Goal: Information Seeking & Learning: Learn about a topic

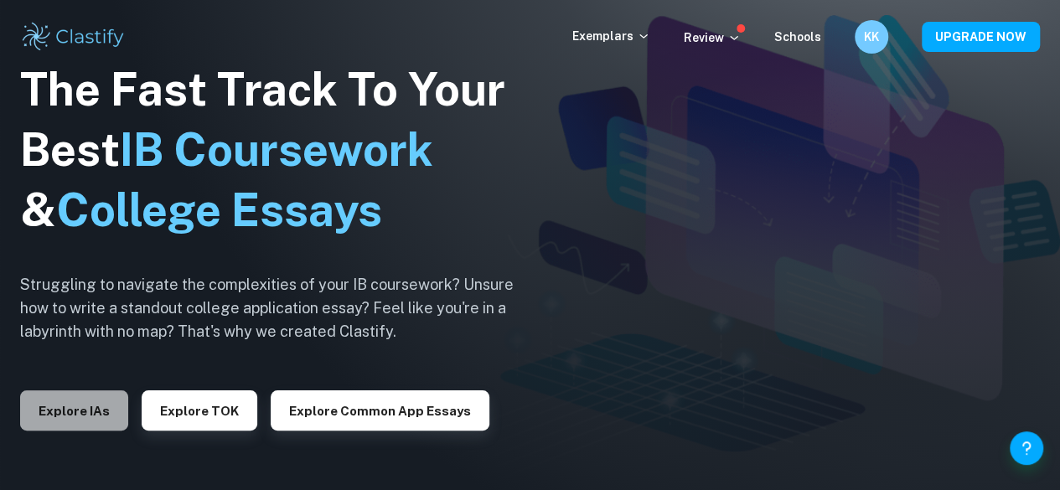
click at [86, 422] on button "Explore IAs" at bounding box center [74, 411] width 108 height 40
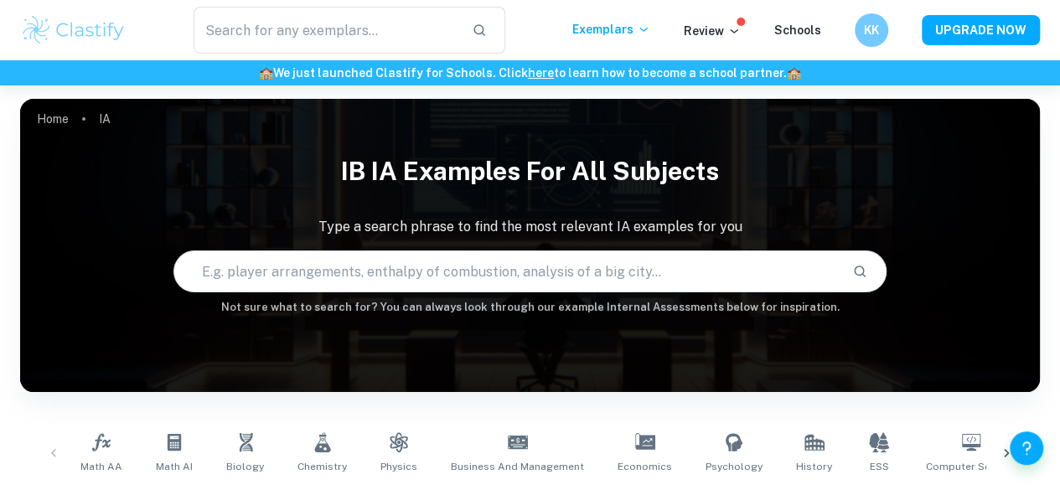
scroll to position [350, 0]
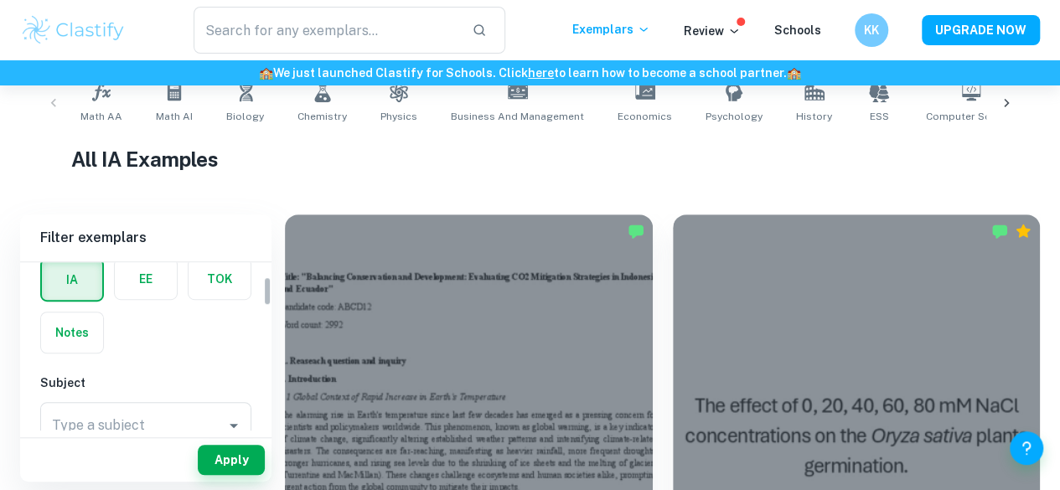
click at [158, 280] on label "button" at bounding box center [146, 279] width 62 height 40
click at [0, 0] on input "radio" at bounding box center [0, 0] width 0 height 0
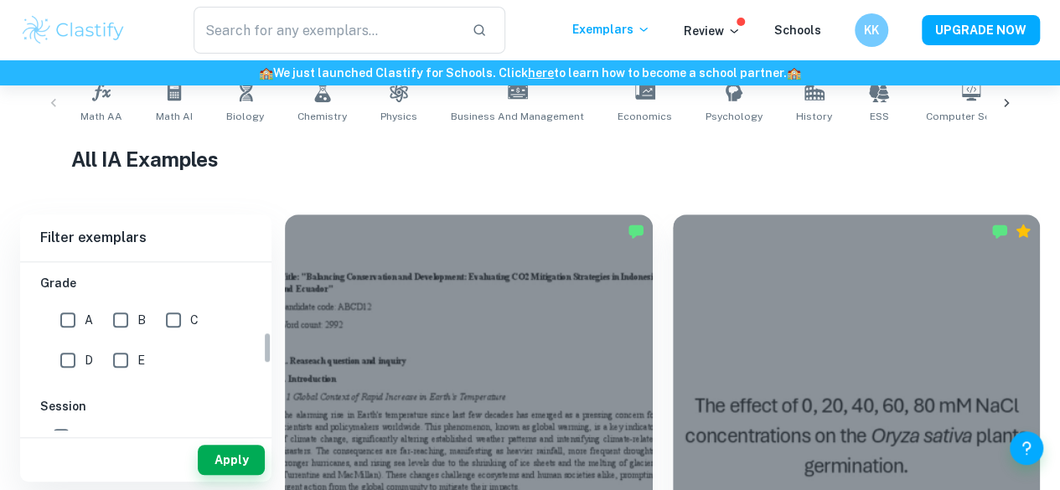
scroll to position [367, 0]
click at [585, 156] on h1 "All IA Examples" at bounding box center [530, 159] width 918 height 30
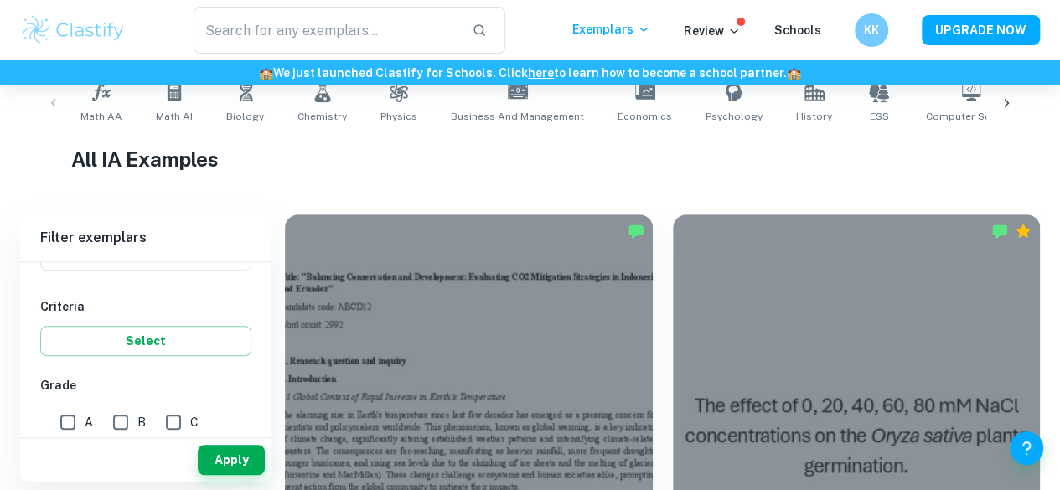
scroll to position [173, 0]
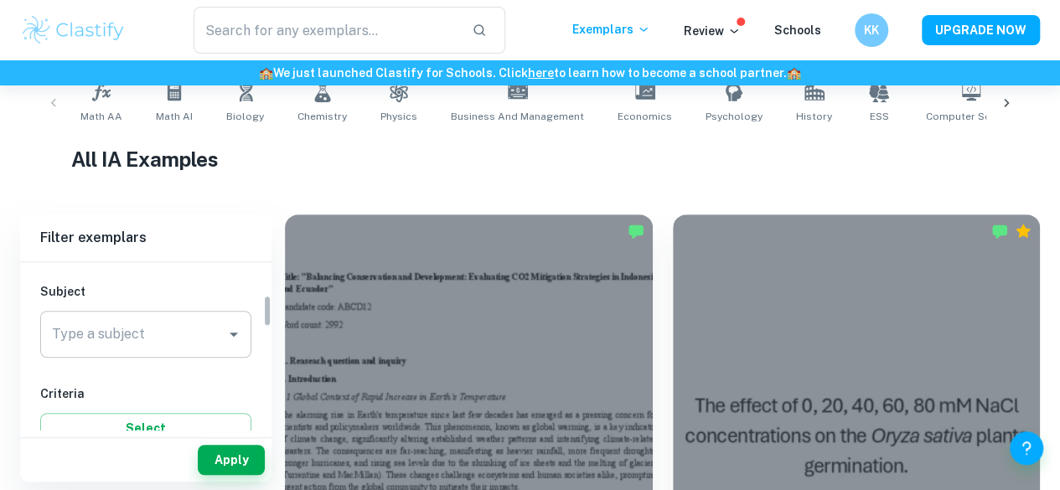
click at [114, 326] on div "Type a subject Type a subject" at bounding box center [145, 334] width 211 height 47
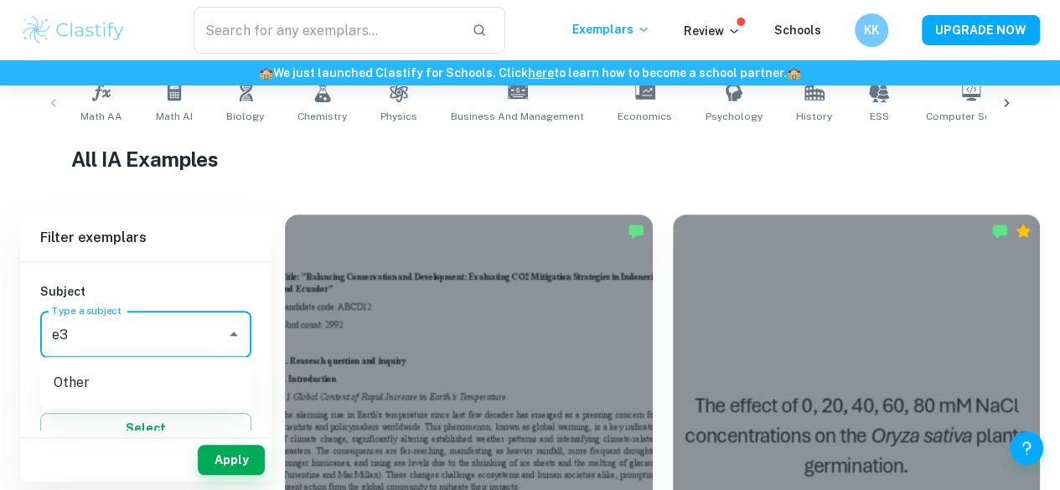
type input "e"
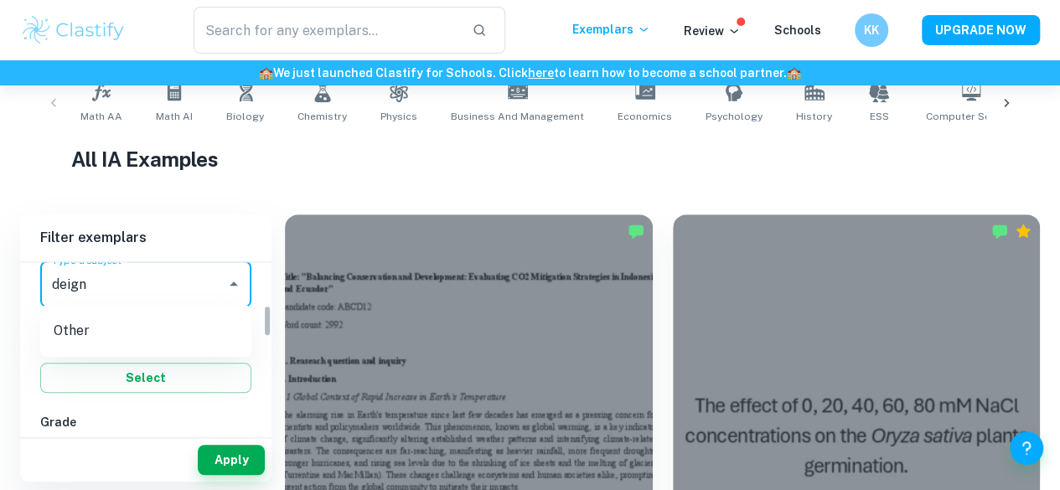
scroll to position [225, 0]
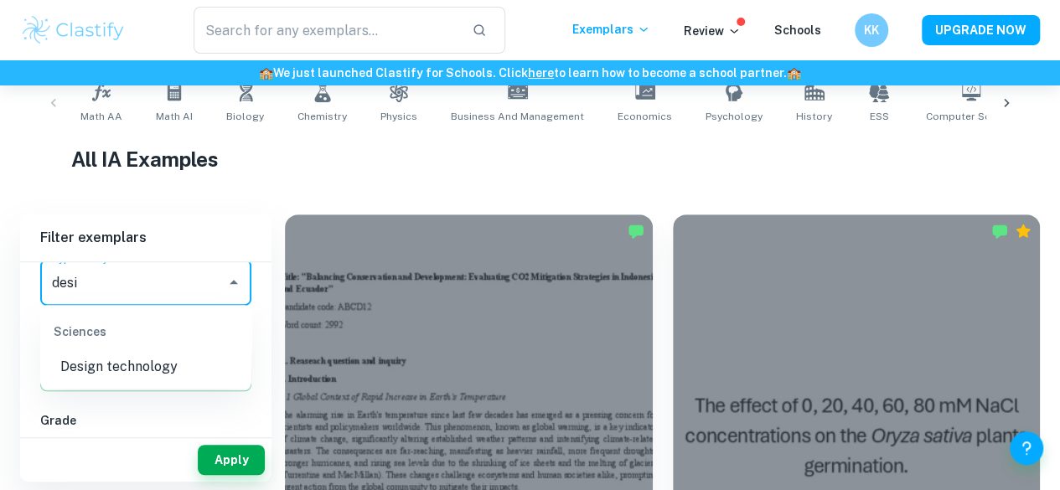
click at [137, 365] on li "Design technology" at bounding box center [145, 367] width 211 height 30
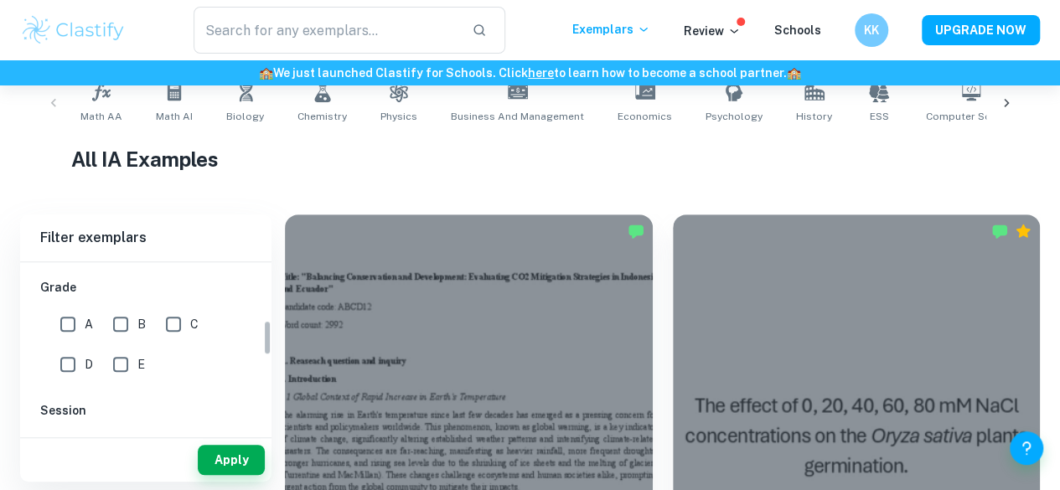
scroll to position [280, 0]
type input "Design technology"
click at [76, 324] on input "A" at bounding box center [68, 324] width 34 height 34
checkbox input "true"
click at [207, 448] on button "Apply" at bounding box center [231, 460] width 67 height 30
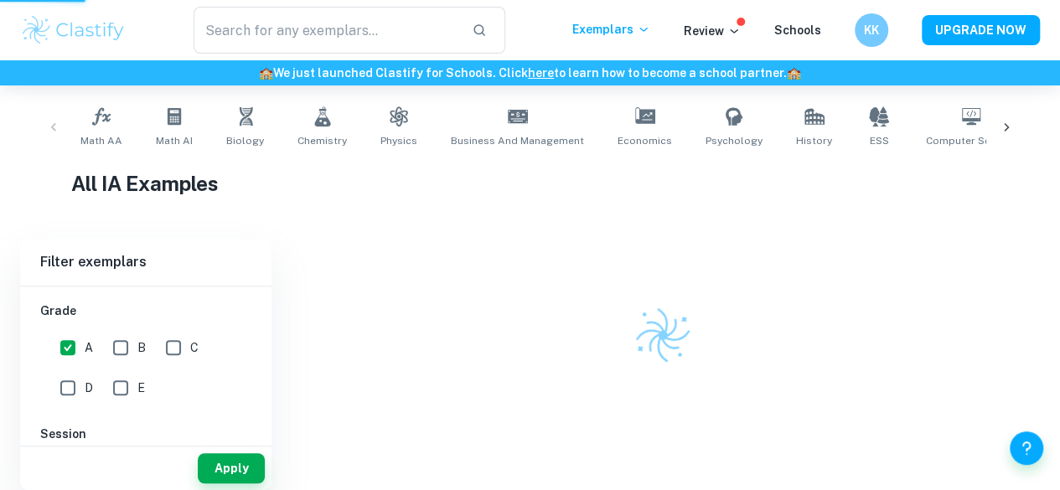
scroll to position [325, 0]
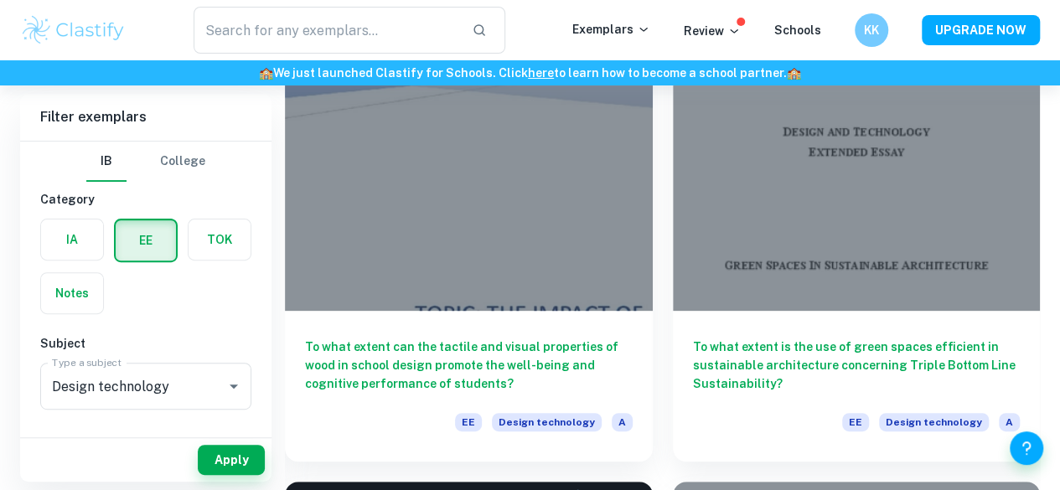
scroll to position [179, 0]
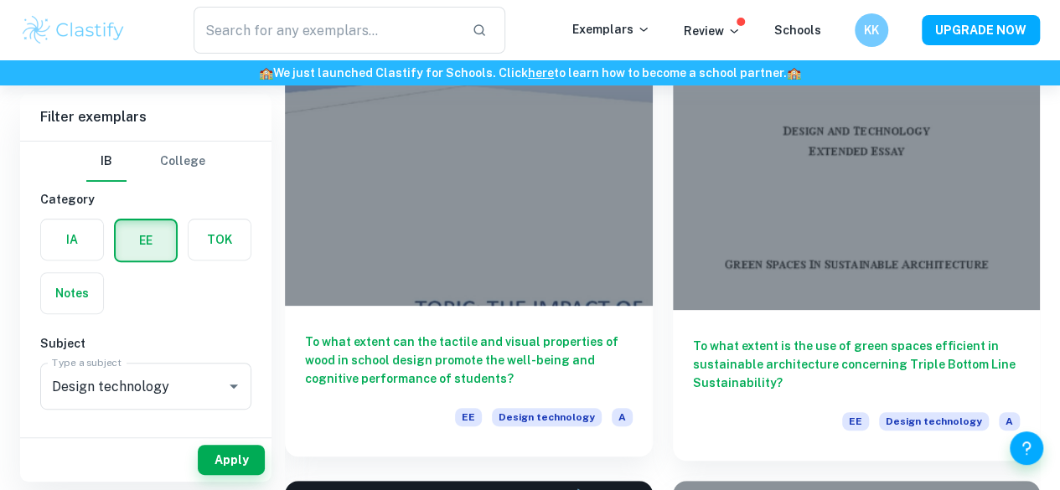
click at [429, 333] on h6 "To what extent can the tactile and visual properties of wood in school design p…" at bounding box center [469, 360] width 328 height 55
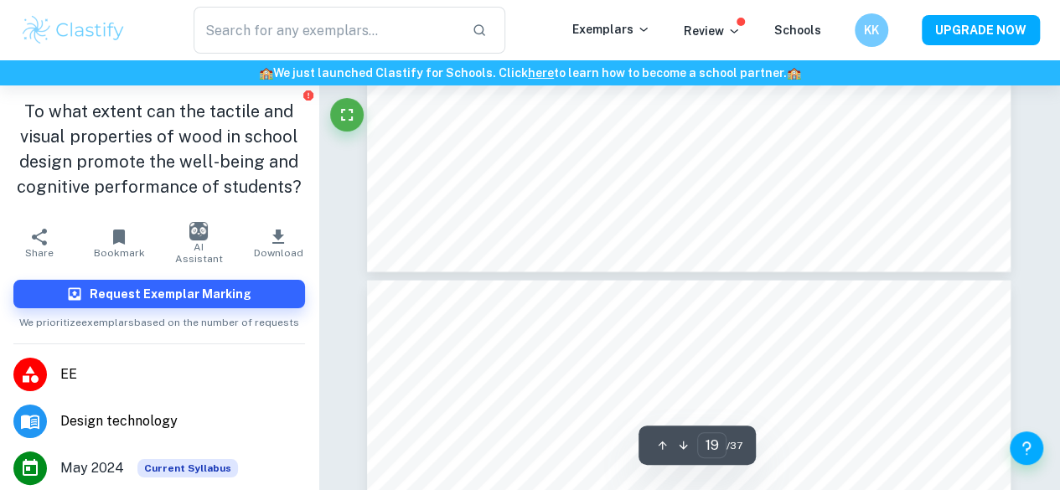
type input "20"
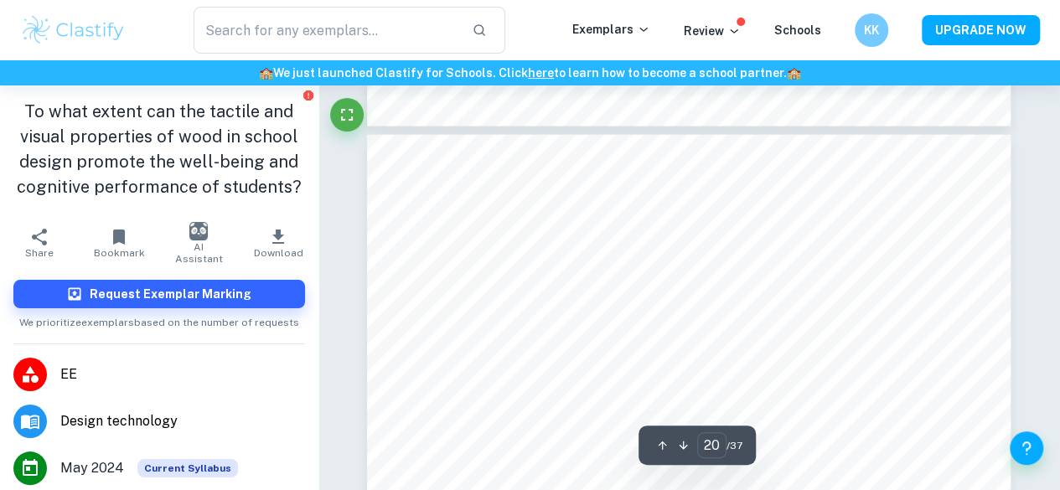
scroll to position [17888, 0]
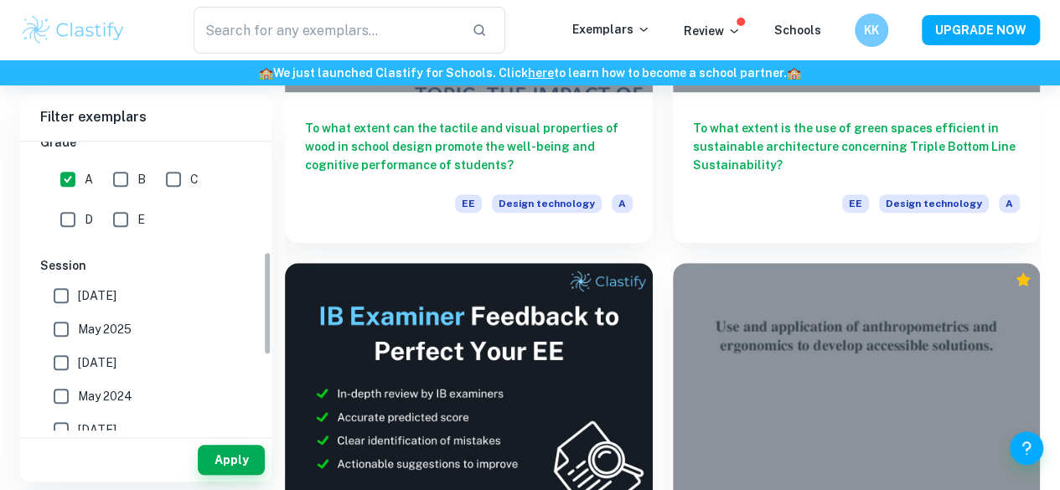
scroll to position [308, 0]
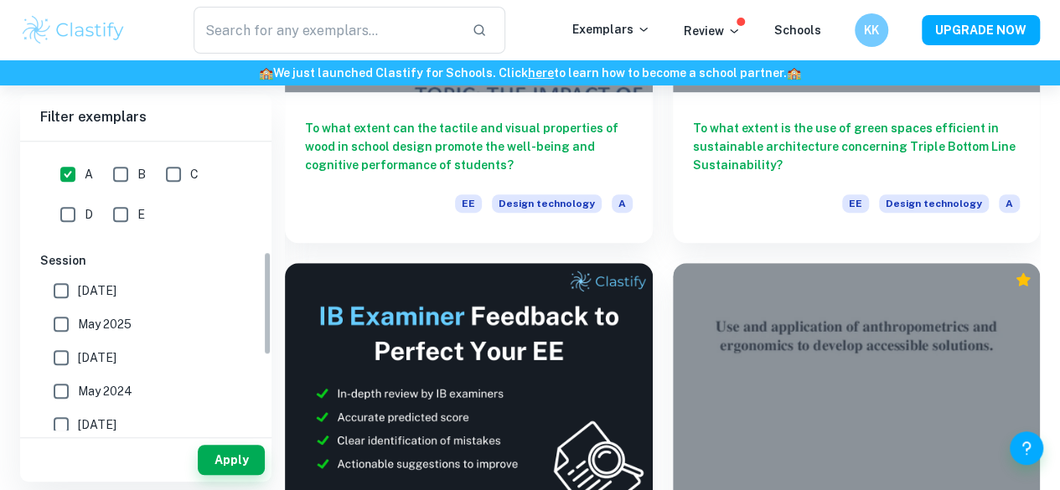
click at [65, 288] on input "[DATE]" at bounding box center [61, 291] width 34 height 34
checkbox input "true"
click at [60, 316] on input "May 2025" at bounding box center [61, 325] width 34 height 34
checkbox input "true"
click at [65, 356] on input "[DATE]" at bounding box center [61, 358] width 34 height 34
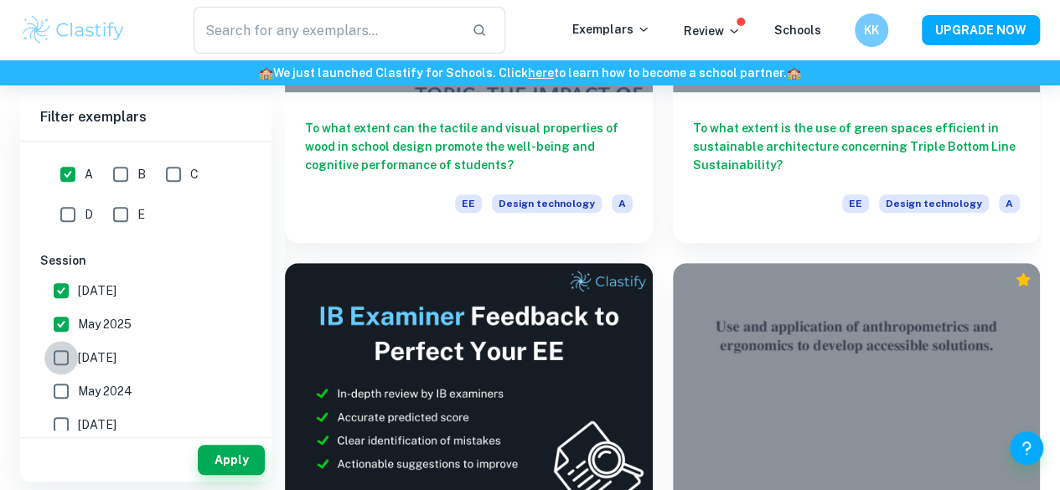
checkbox input "true"
click at [67, 376] on input "May 2024" at bounding box center [61, 392] width 34 height 34
checkbox input "true"
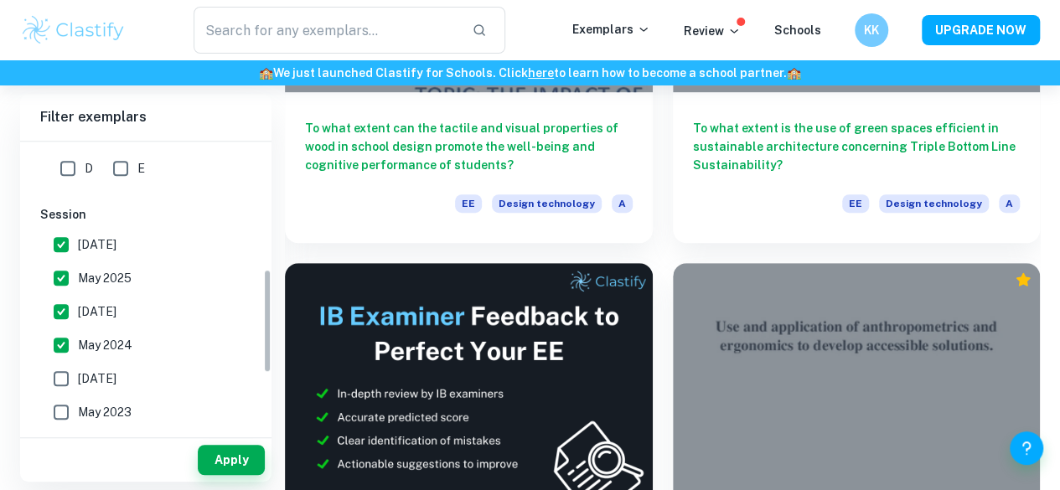
scroll to position [355, 0]
click at [219, 458] on button "Apply" at bounding box center [231, 460] width 67 height 30
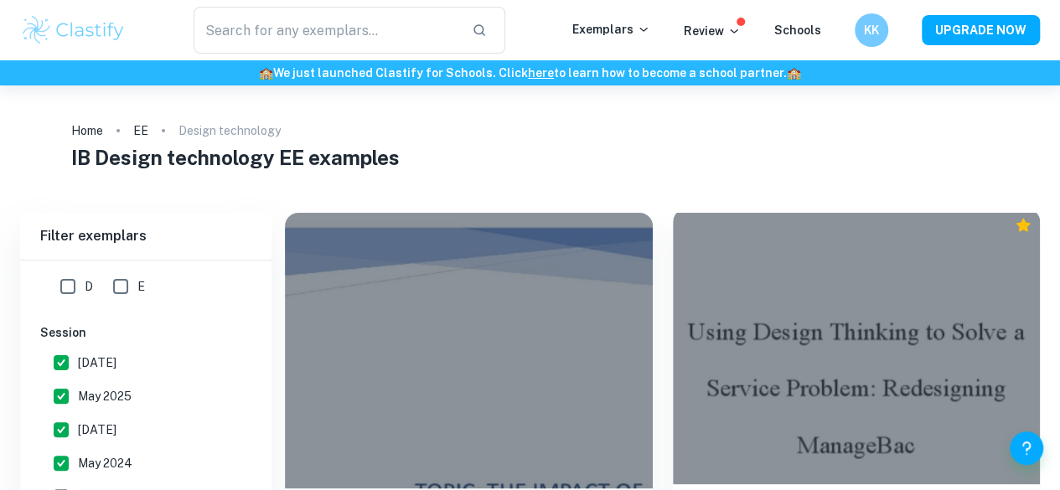
scroll to position [85, 0]
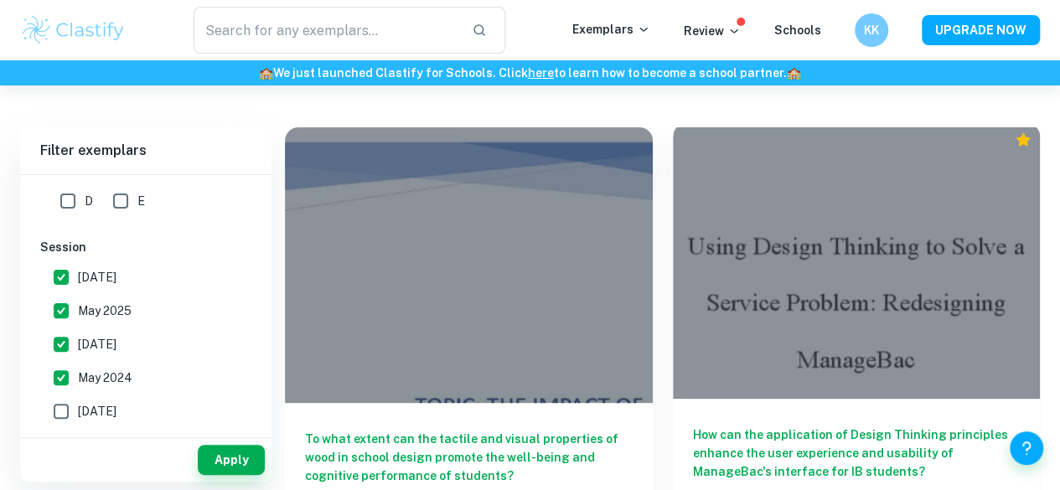
click at [673, 399] on div "How can the application of Design Thinking principles enhance the user experien…" at bounding box center [857, 474] width 368 height 151
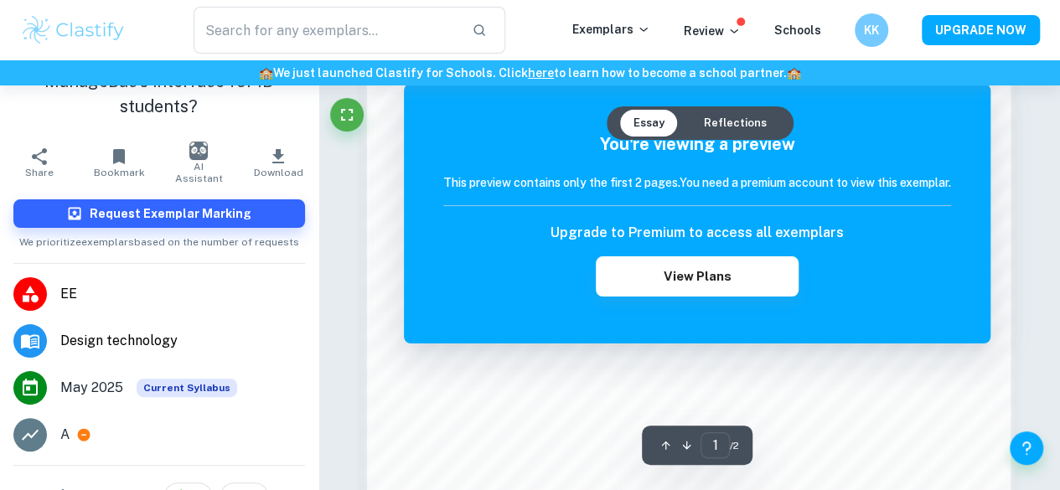
scroll to position [1552, 0]
